Goal: Transaction & Acquisition: Download file/media

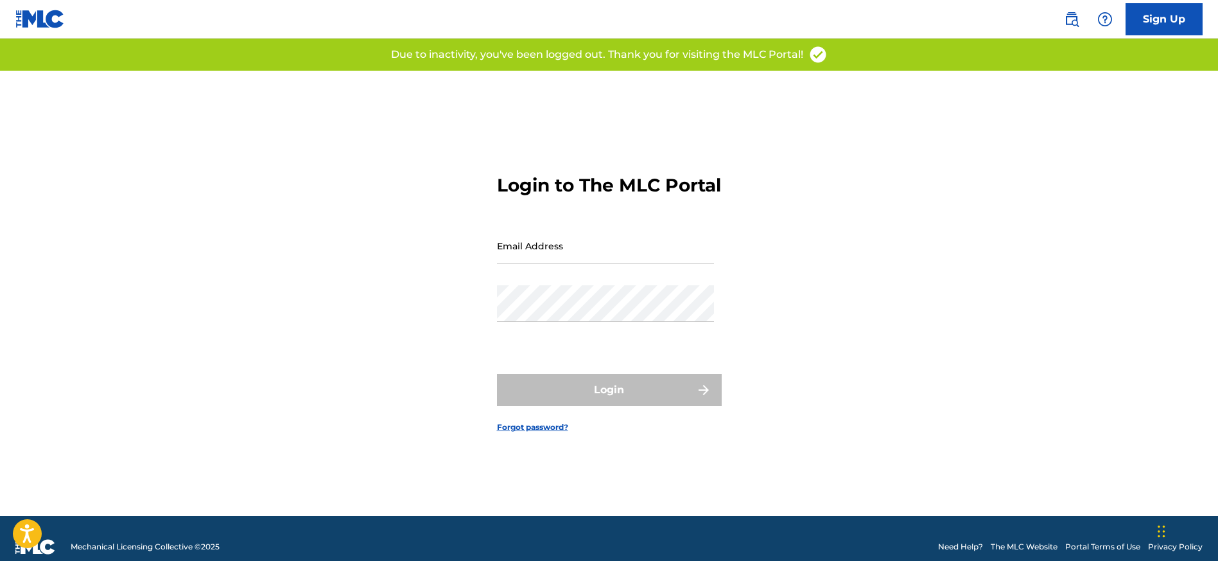
click at [541, 264] on input "Email Address" at bounding box center [605, 245] width 217 height 37
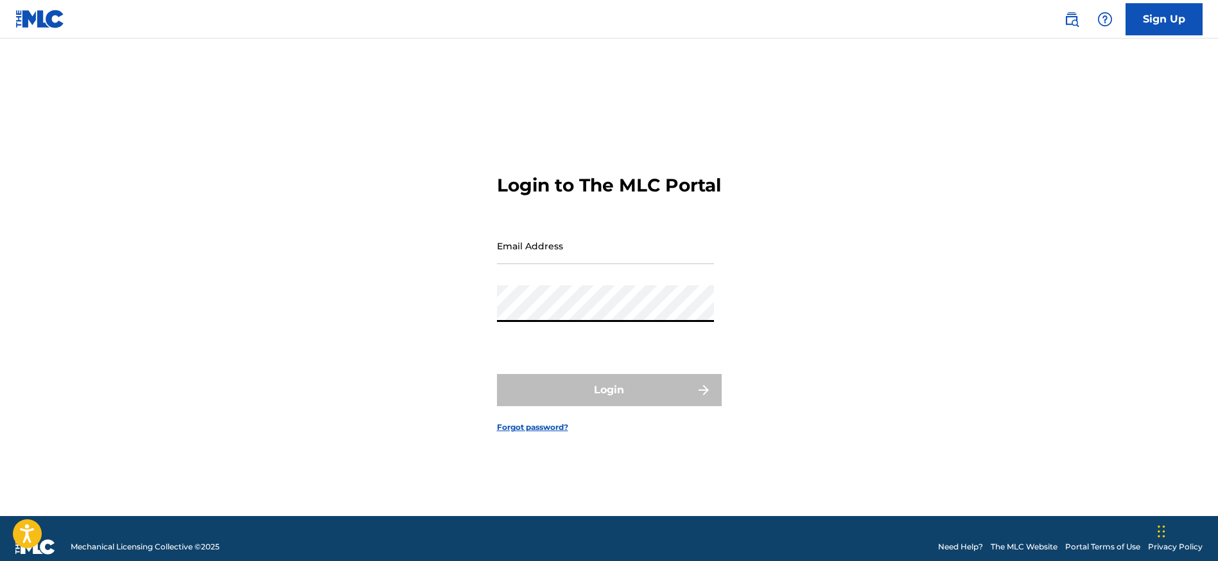
type input "[EMAIL_ADDRESS][DOMAIN_NAME]"
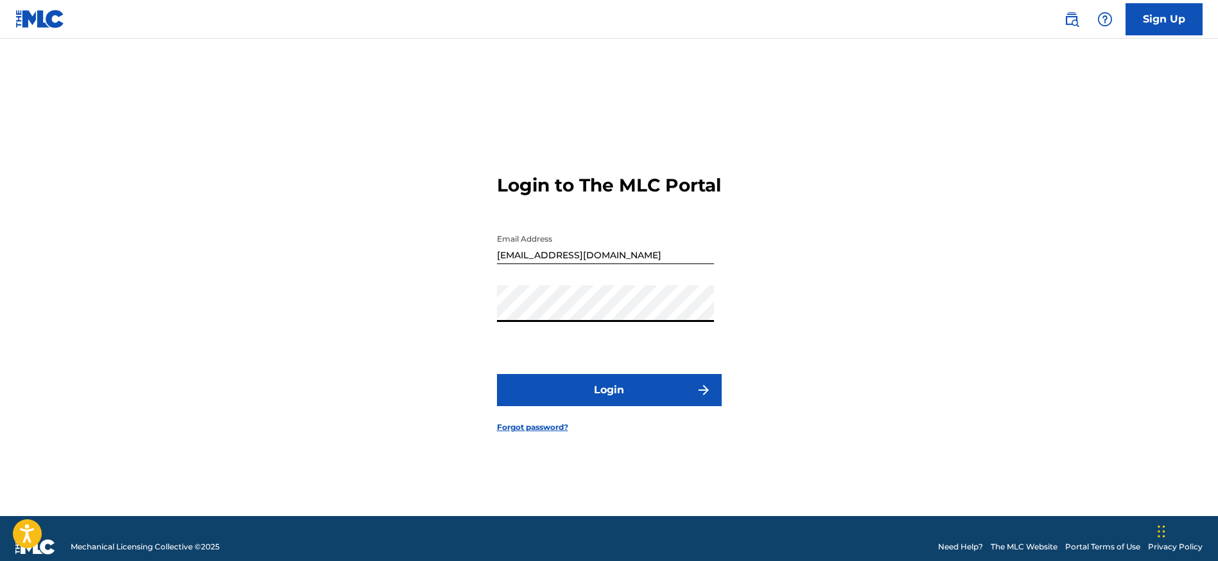
click at [623, 406] on button "Login" at bounding box center [609, 390] width 225 height 32
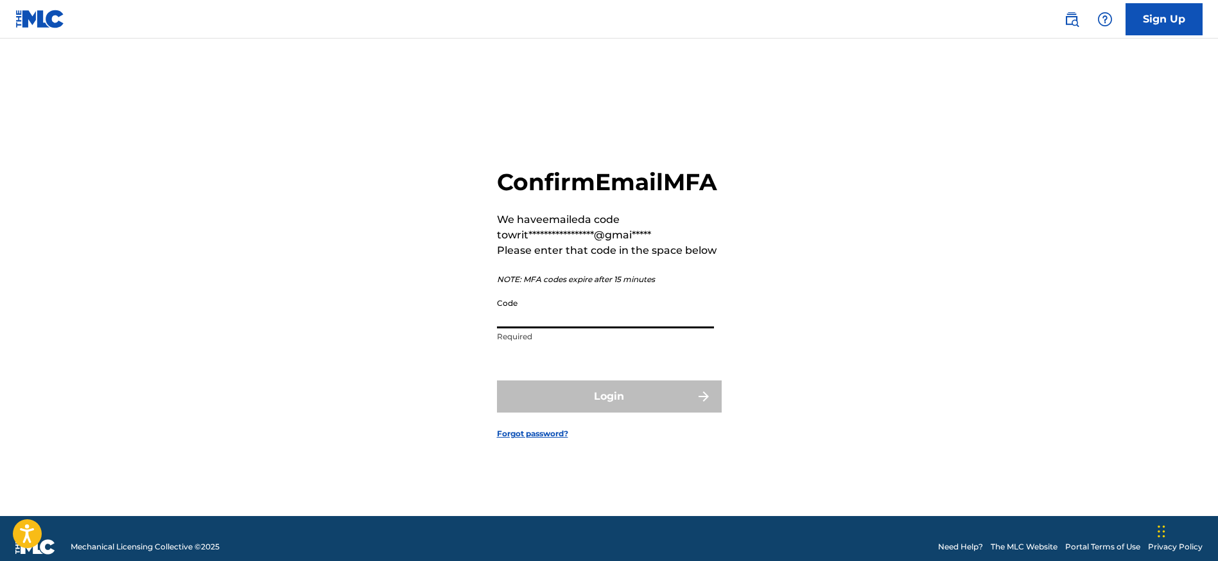
click at [579, 328] on input "Code" at bounding box center [605, 310] width 217 height 37
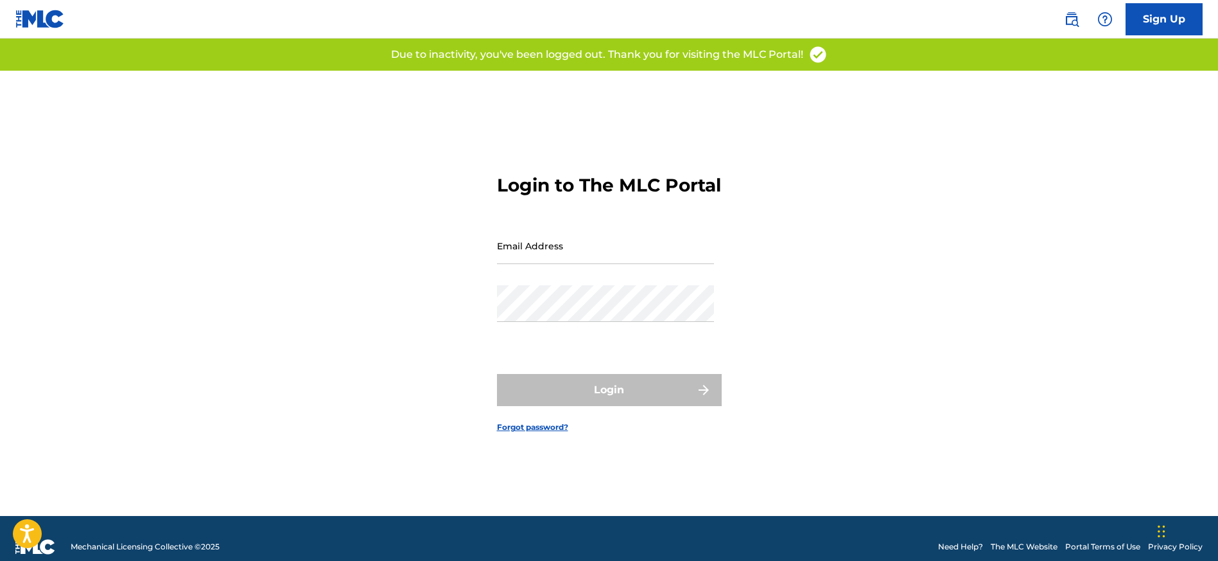
click at [613, 264] on input "Email Address" at bounding box center [605, 245] width 217 height 37
click at [565, 264] on input "Email Address" at bounding box center [605, 245] width 217 height 37
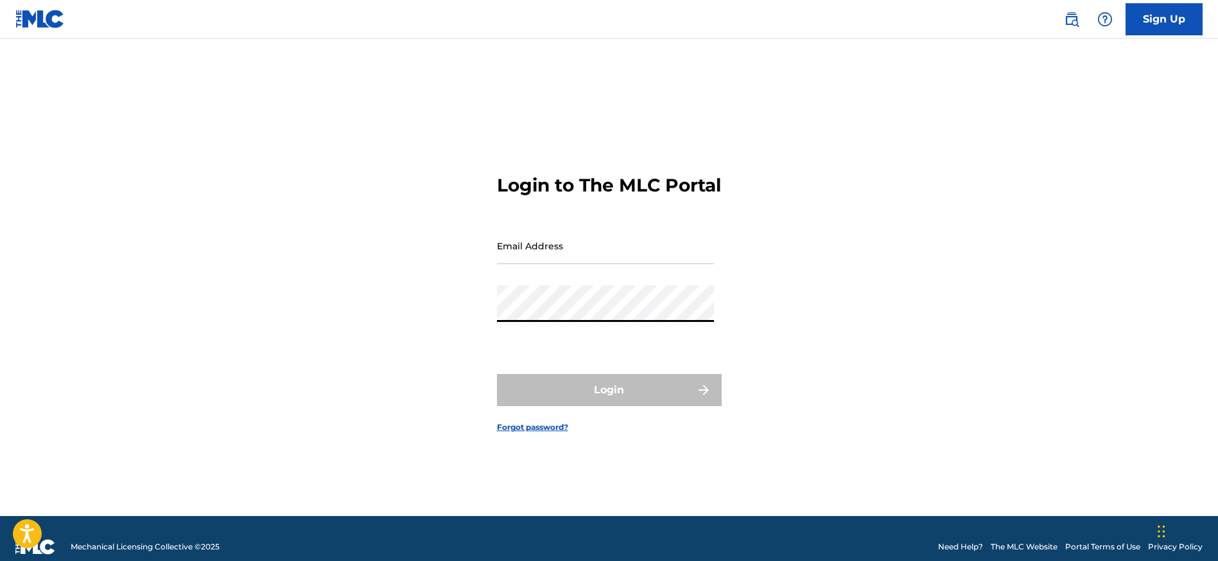
type input "[EMAIL_ADDRESS][DOMAIN_NAME]"
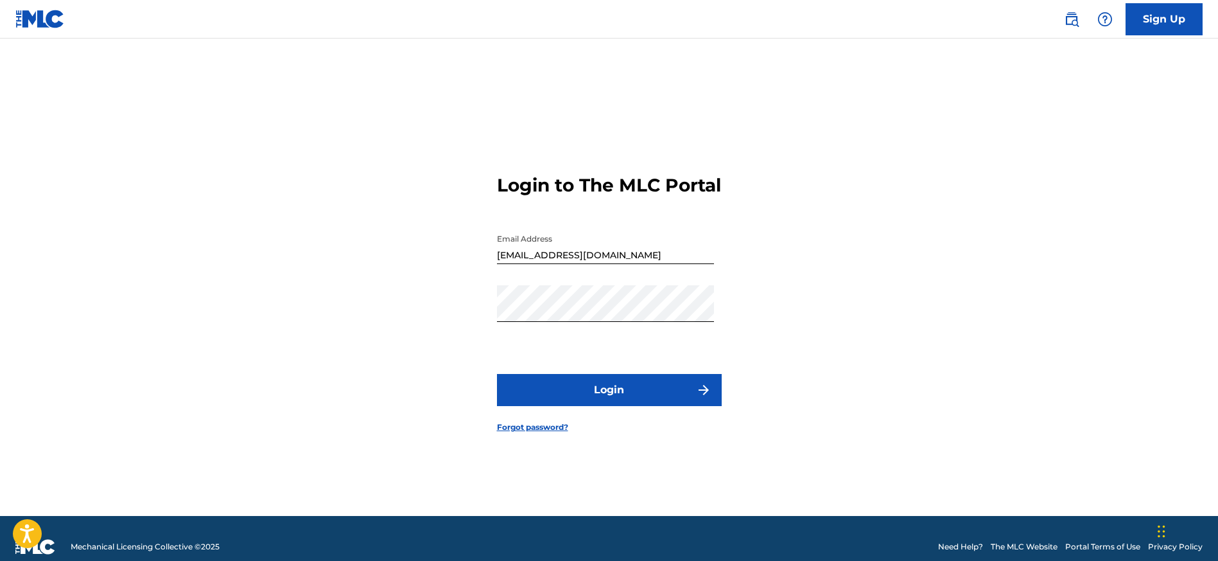
click at [617, 401] on button "Login" at bounding box center [609, 390] width 225 height 32
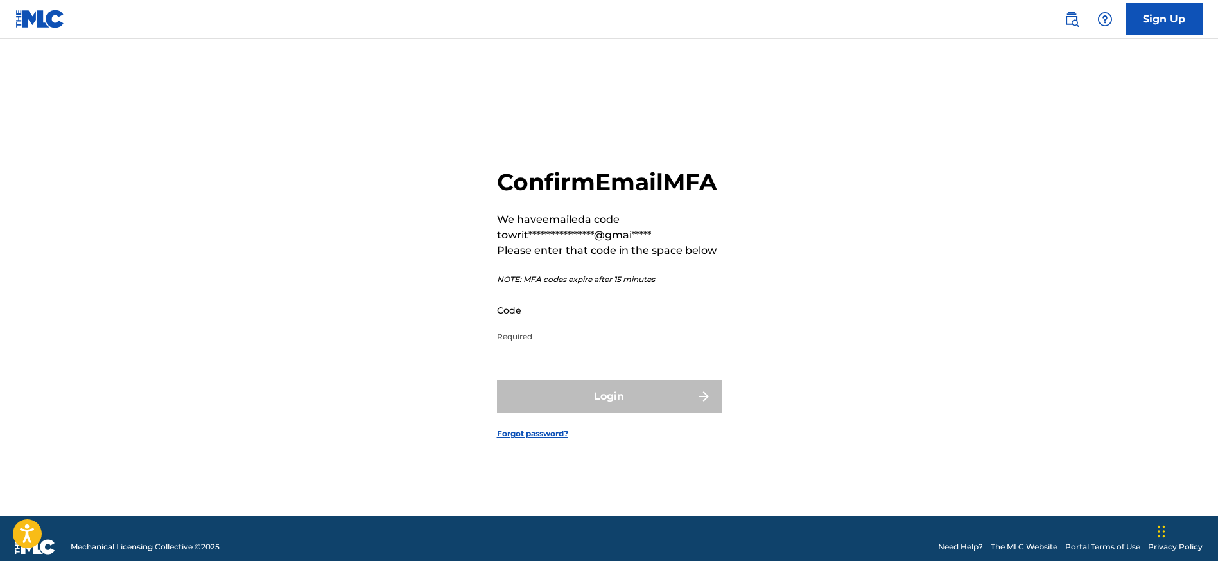
click at [875, 290] on div "**********" at bounding box center [609, 293] width 899 height 445
click at [658, 328] on input "Code" at bounding box center [605, 310] width 217 height 37
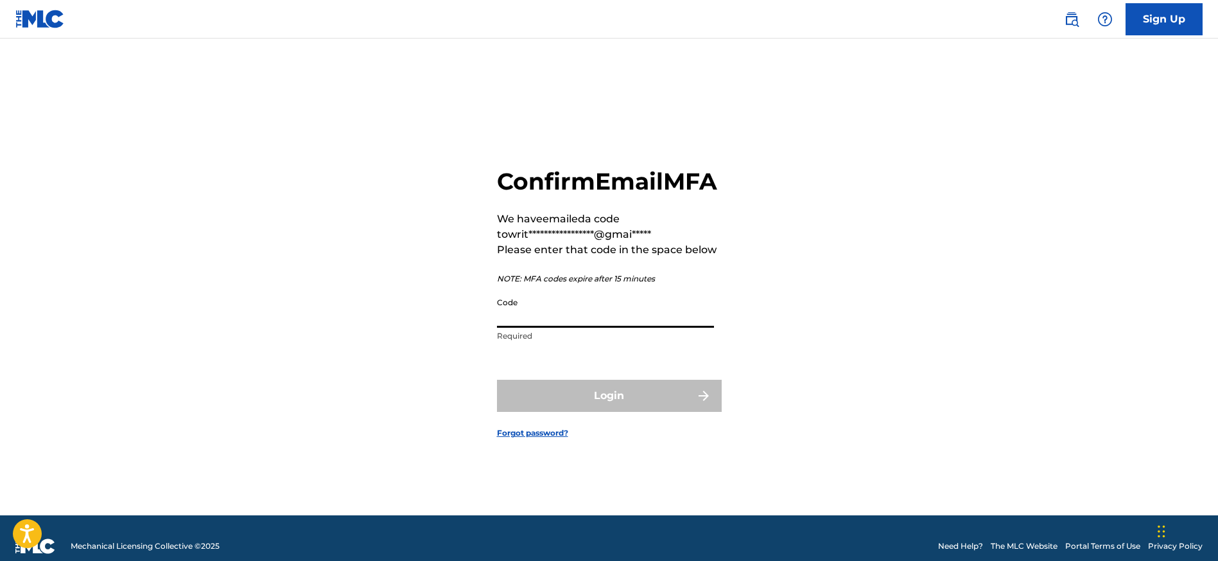
click at [567, 328] on input "Code" at bounding box center [605, 309] width 217 height 37
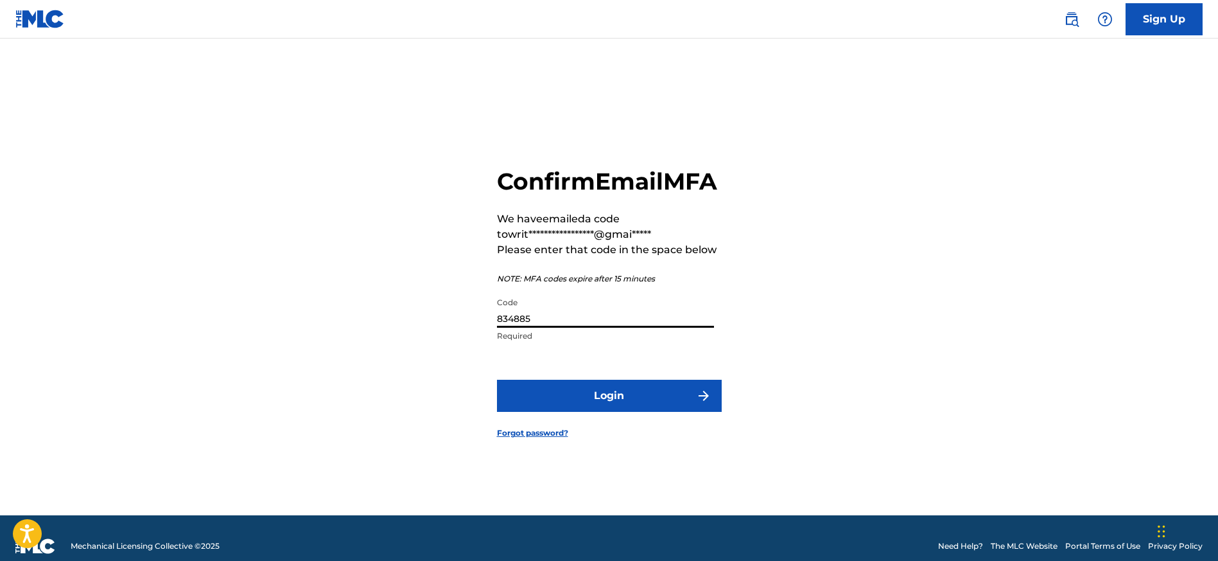
type input "834885"
click at [600, 410] on button "Login" at bounding box center [609, 396] width 225 height 32
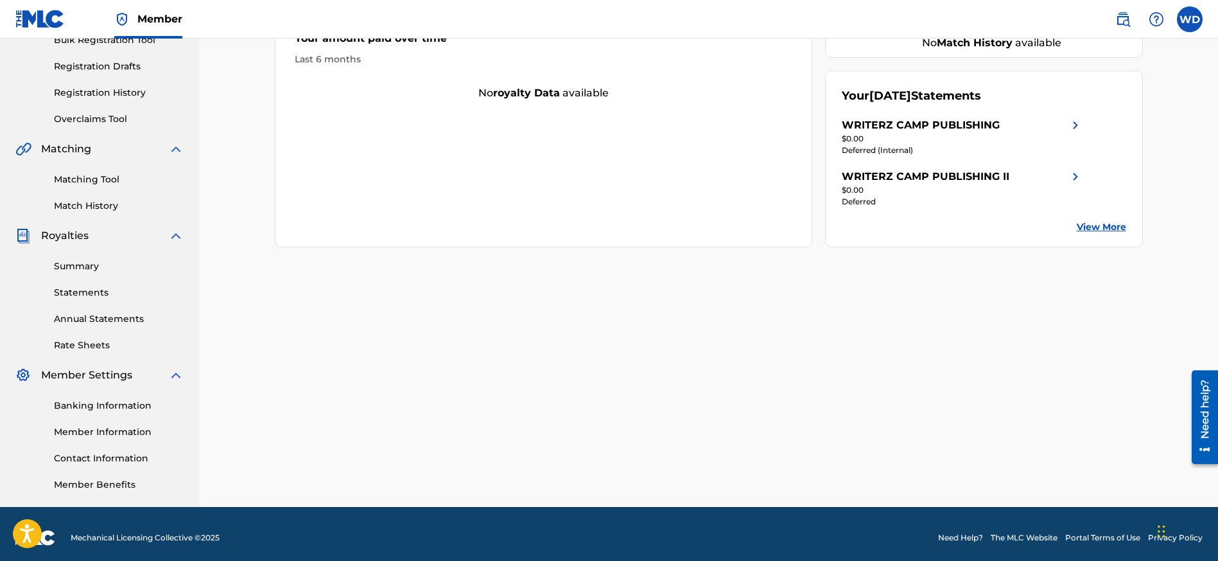
scroll to position [206, 0]
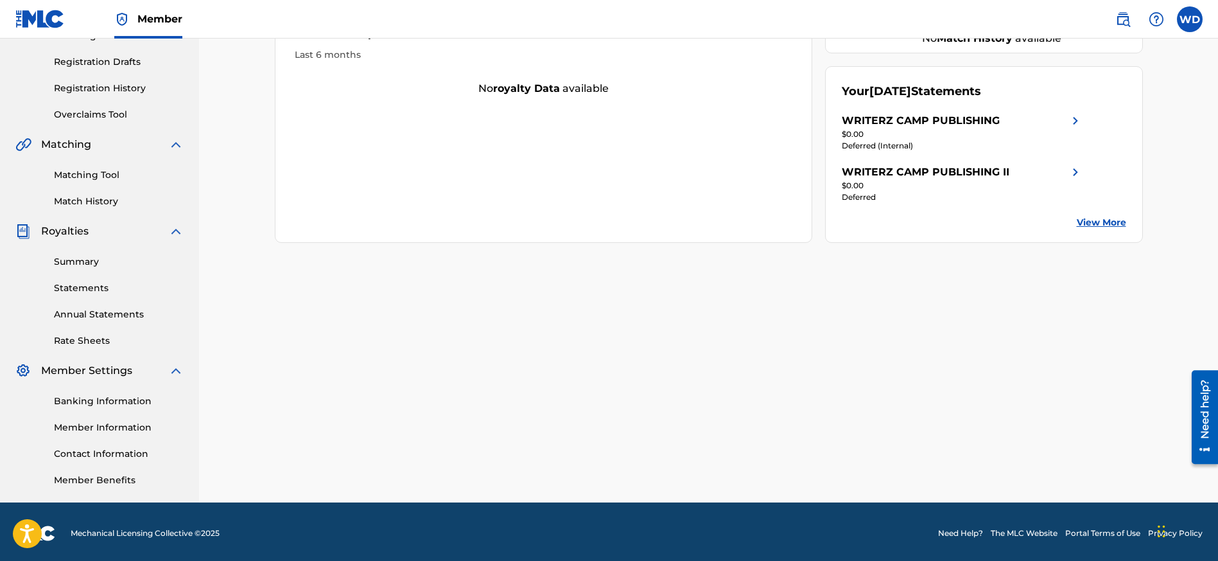
click at [88, 292] on link "Statements" at bounding box center [119, 287] width 130 height 13
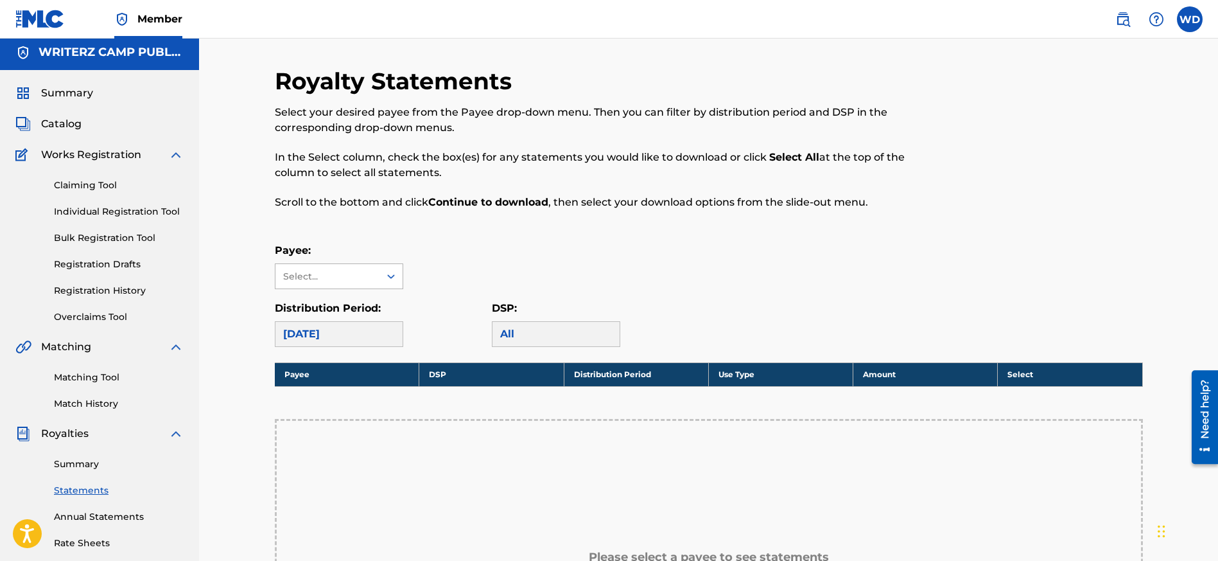
click at [303, 279] on div "Select..." at bounding box center [326, 276] width 87 height 13
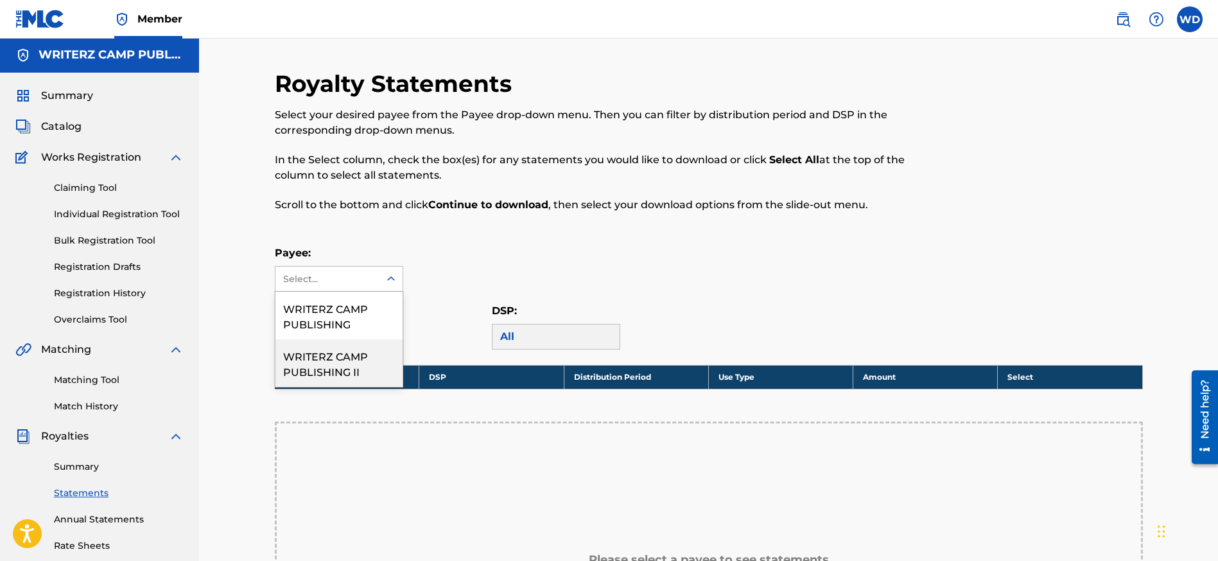
click at [331, 364] on div "WRITERZ CAMP PUBLISHING II" at bounding box center [339, 363] width 127 height 48
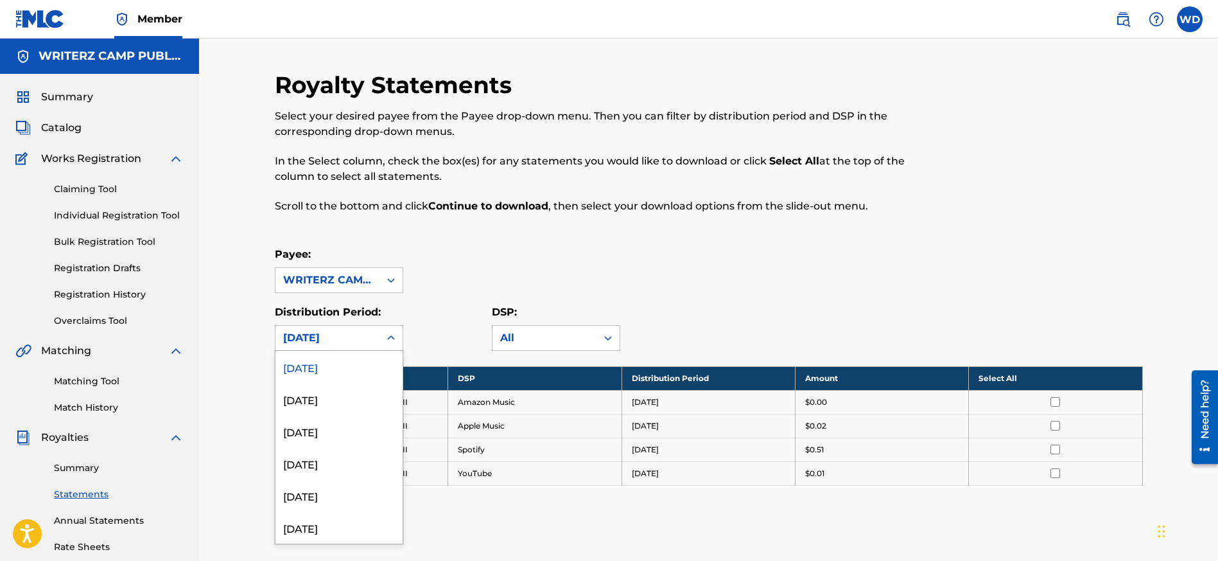
click at [383, 337] on div at bounding box center [391, 337] width 23 height 23
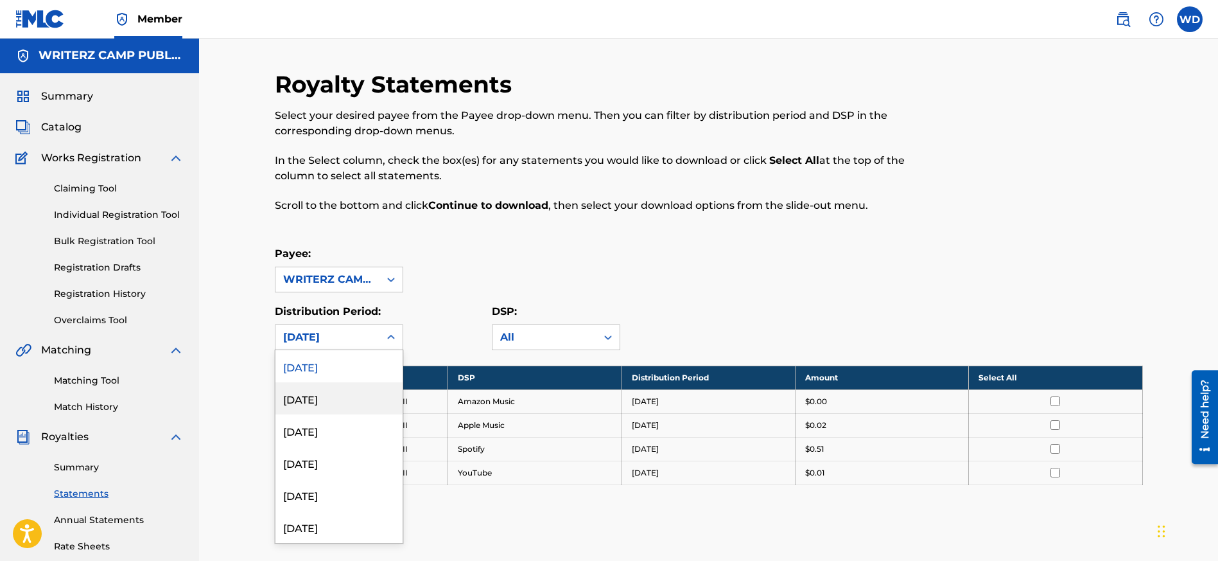
click at [348, 401] on div "[DATE]" at bounding box center [339, 398] width 127 height 32
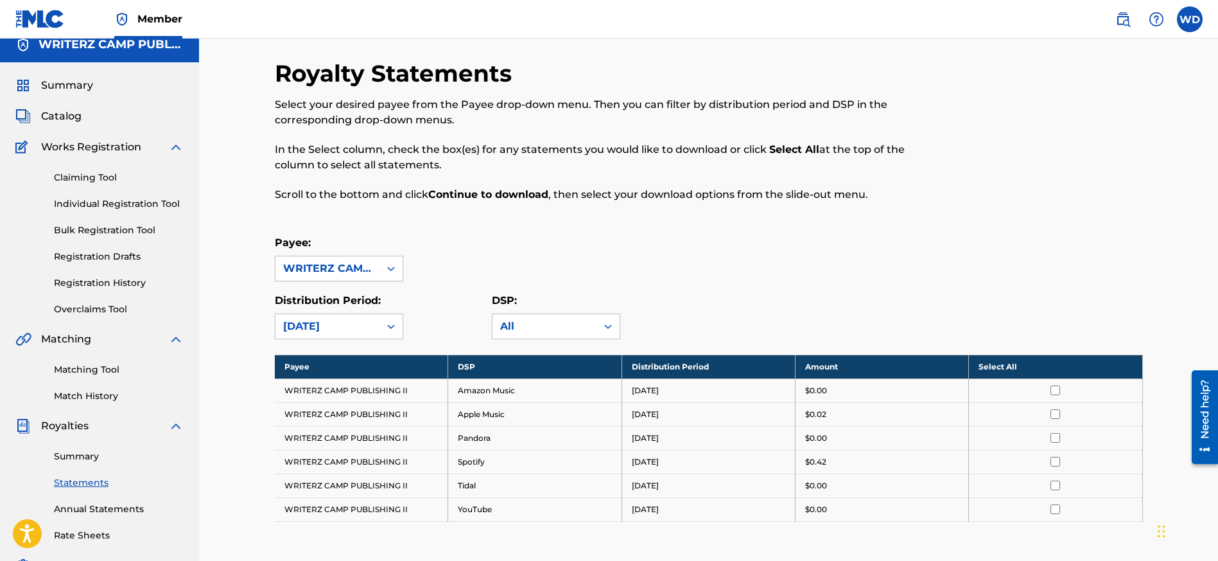
scroll to position [0, 0]
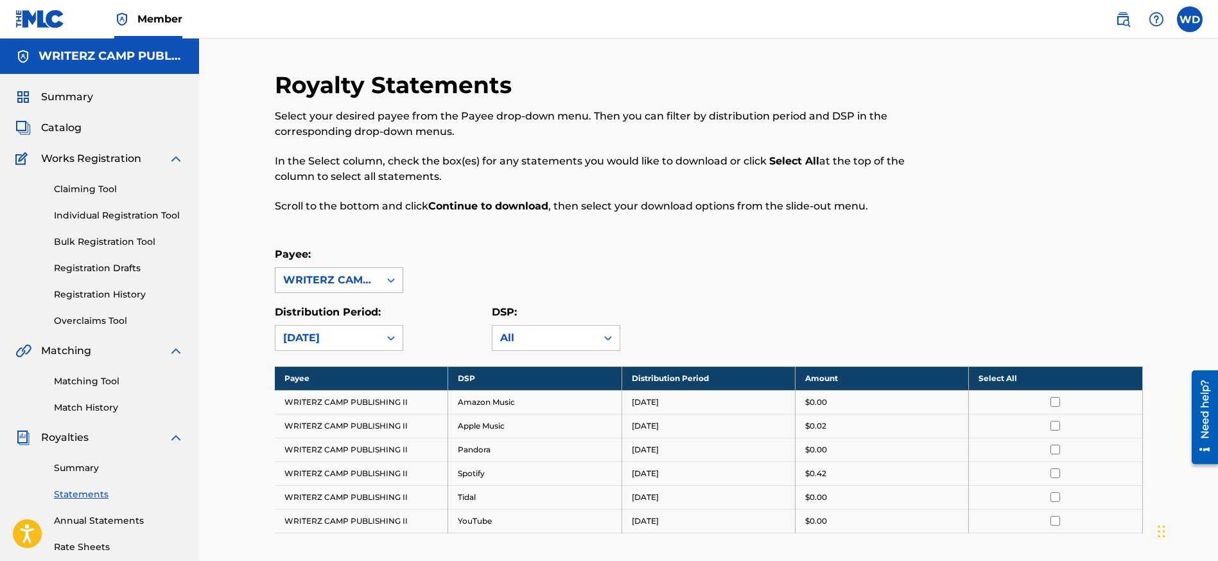
click at [362, 277] on div "WRITERZ CAMP PUBLISHING II" at bounding box center [327, 279] width 89 height 15
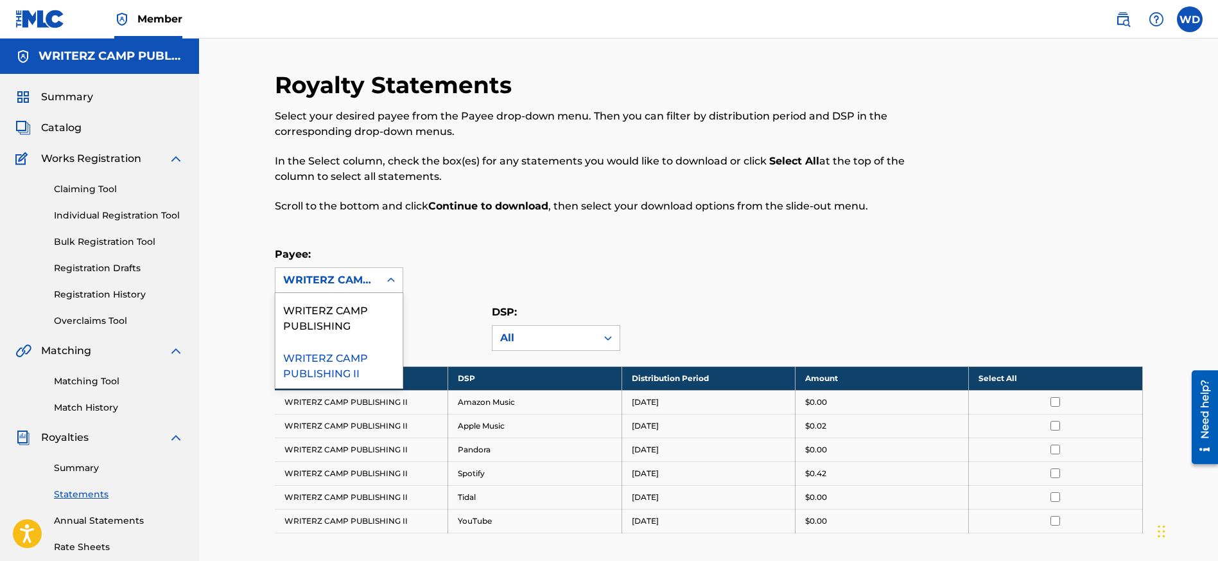
click at [352, 359] on div "WRITERZ CAMP PUBLISHING II" at bounding box center [339, 364] width 127 height 48
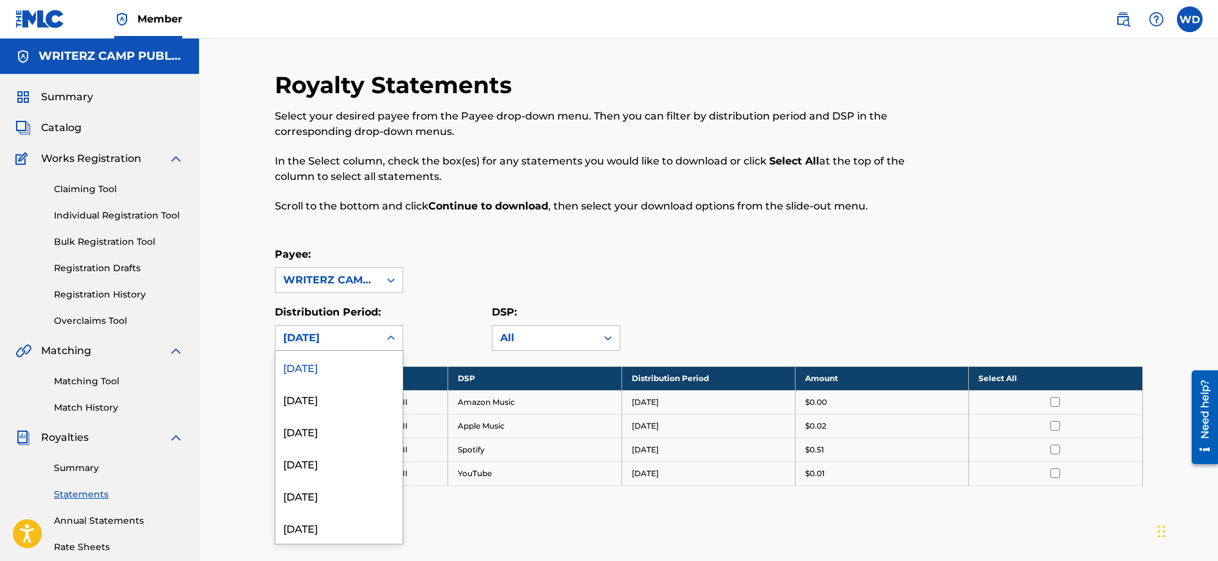
click at [380, 334] on div at bounding box center [391, 337] width 23 height 23
click at [354, 402] on div "[DATE]" at bounding box center [339, 399] width 127 height 32
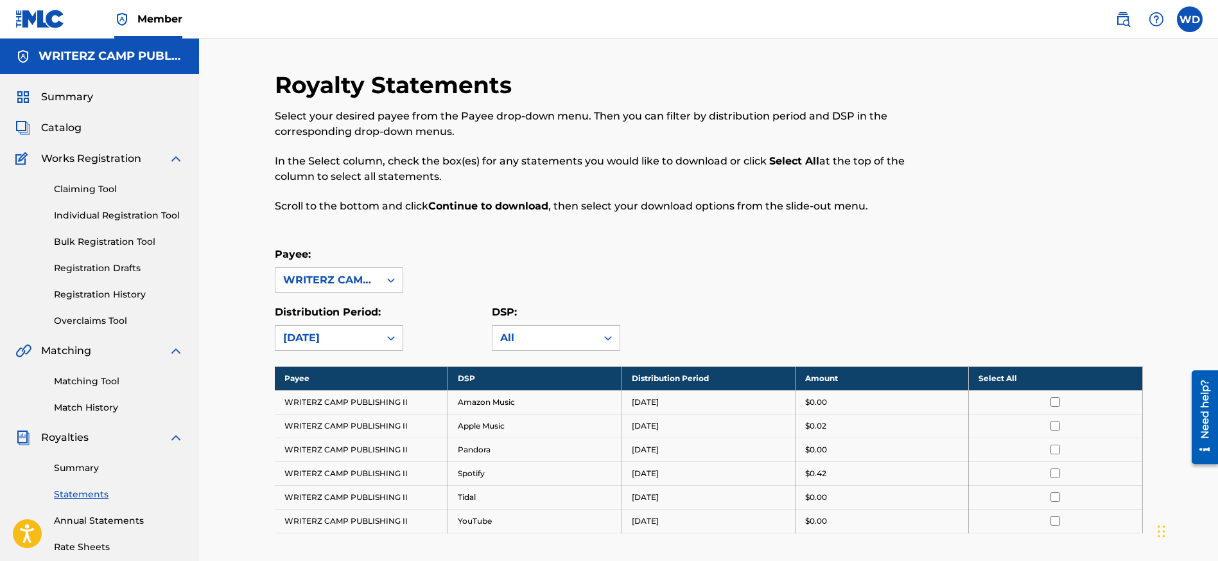
click at [1052, 378] on th "Select All" at bounding box center [1055, 378] width 173 height 24
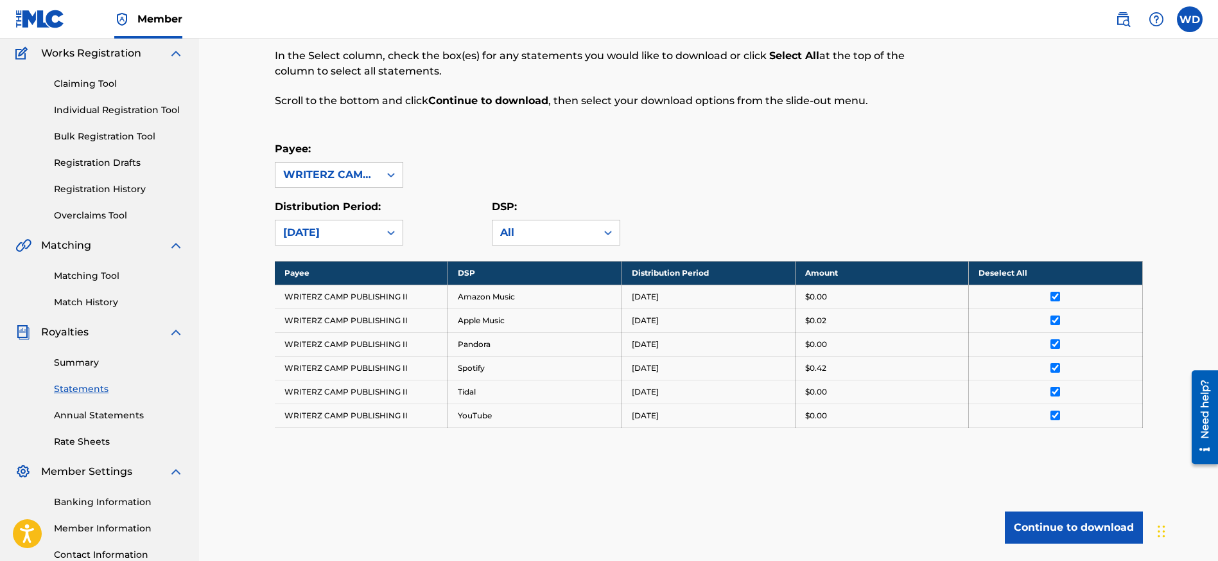
scroll to position [209, 0]
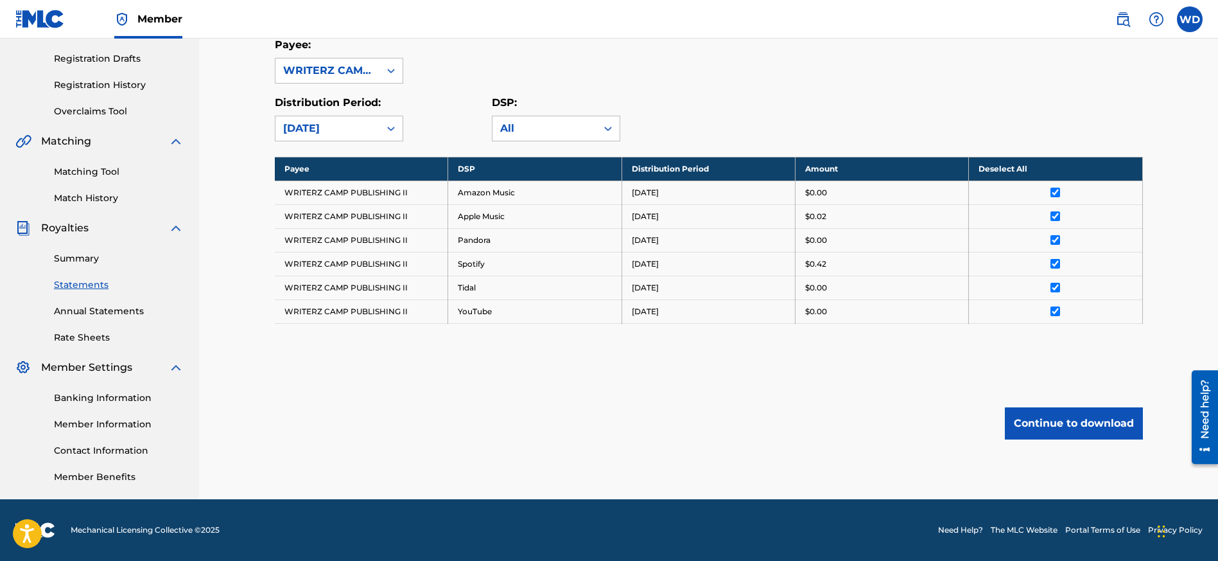
click at [1077, 425] on button "Continue to download" at bounding box center [1074, 423] width 138 height 32
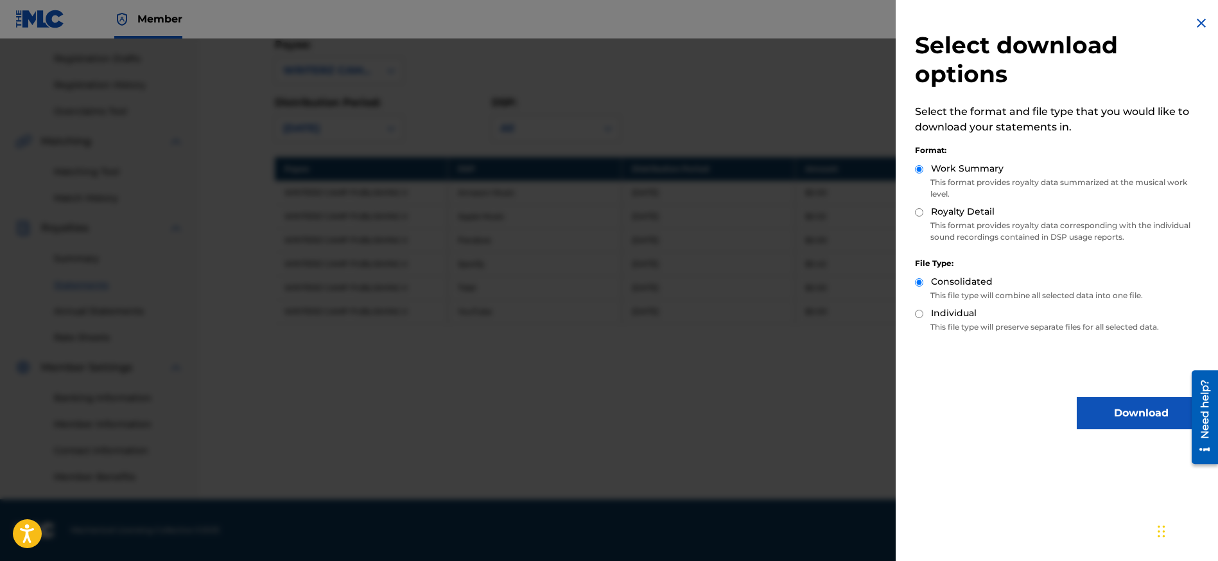
click at [963, 224] on p "This format provides royalty data corresponding with the individual sound recor…" at bounding box center [1060, 231] width 290 height 23
click at [922, 213] on input "Royalty Detail" at bounding box center [919, 212] width 8 height 8
radio input "true"
click at [1132, 408] on button "Download" at bounding box center [1141, 413] width 128 height 32
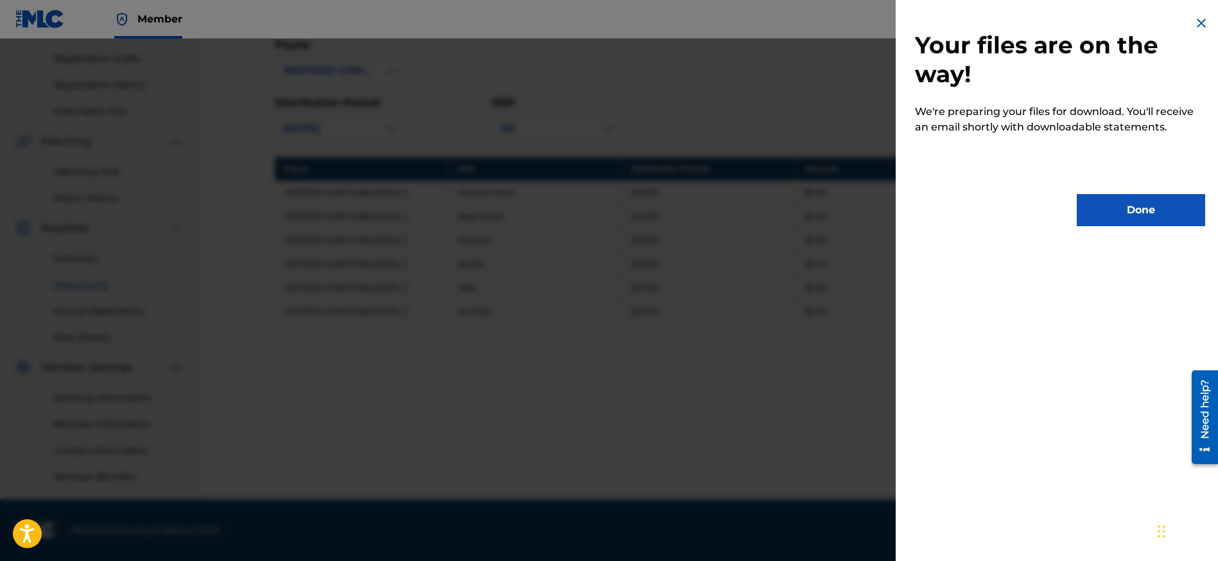
click at [1133, 217] on button "Done" at bounding box center [1141, 210] width 128 height 32
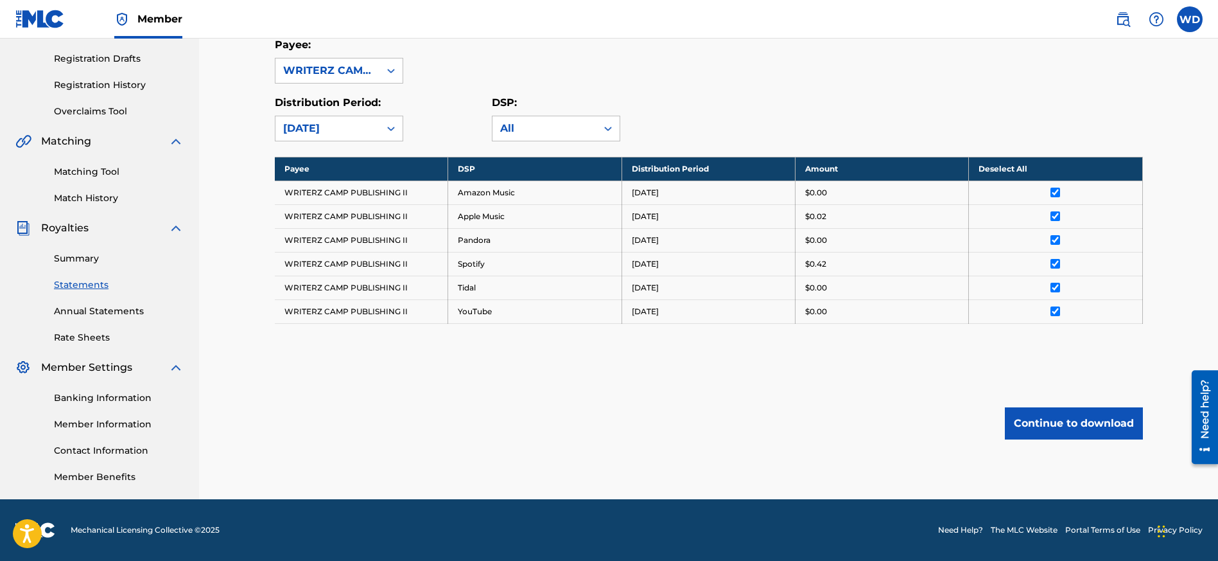
click at [1088, 421] on button "Continue to download" at bounding box center [1074, 423] width 138 height 32
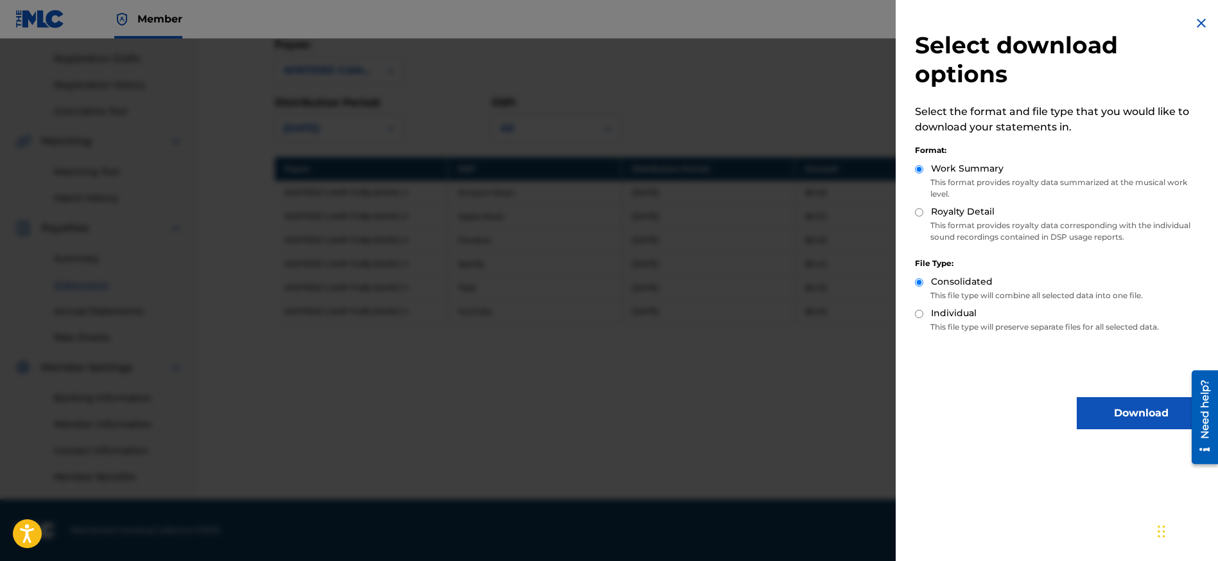
scroll to position [206, 0]
click at [920, 215] on input "Royalty Detail" at bounding box center [919, 212] width 8 height 8
radio input "true"
click at [1123, 410] on button "Download" at bounding box center [1141, 413] width 128 height 32
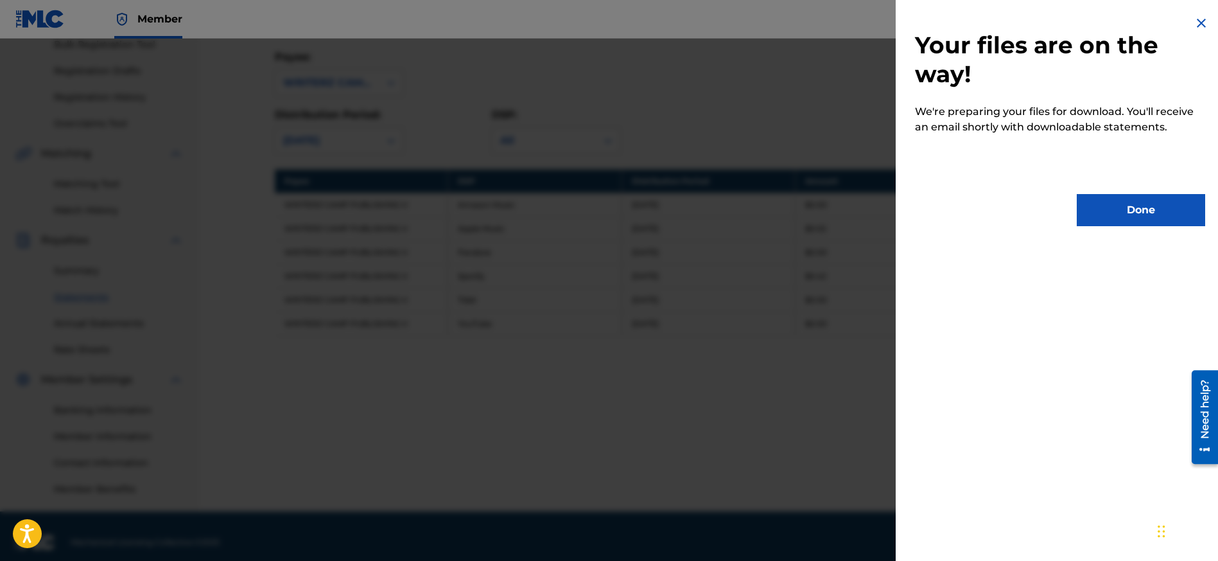
click at [1136, 203] on button "Done" at bounding box center [1141, 210] width 128 height 32
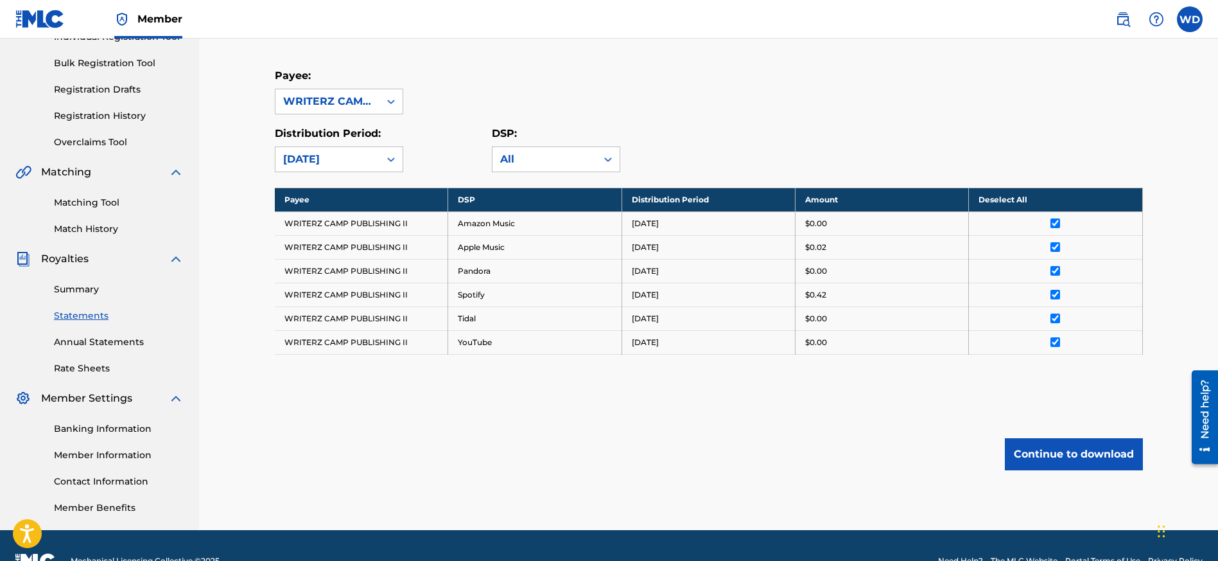
scroll to position [177, 0]
